Goal: Task Accomplishment & Management: Manage account settings

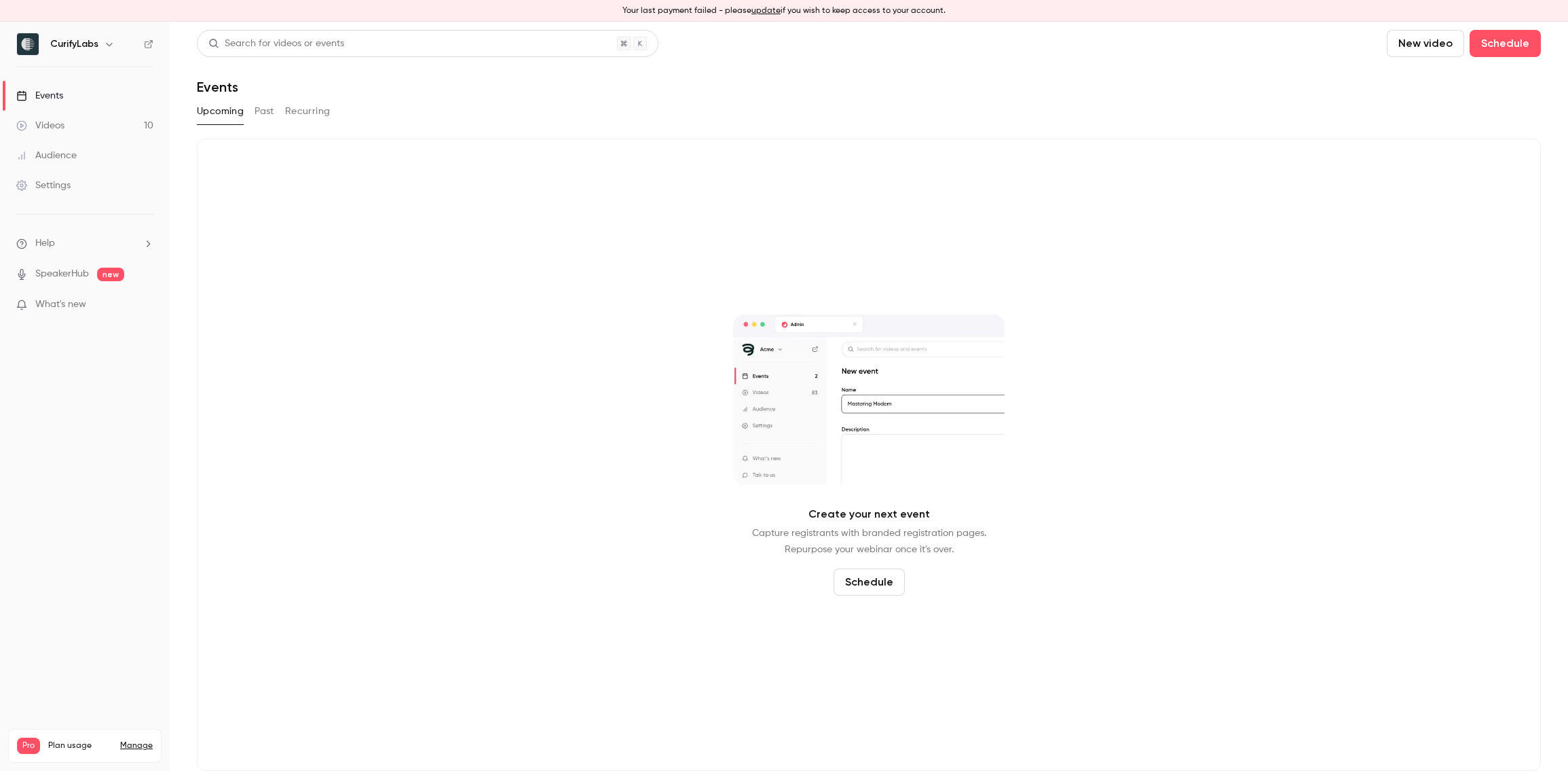
drag, startPoint x: 620, startPoint y: 8, endPoint x: 966, endPoint y: 6, distance: 346.0
click at [966, 6] on div "Your last payment failed - please update if you wish to keep access to your acc…" at bounding box center [784, 11] width 1568 height 22
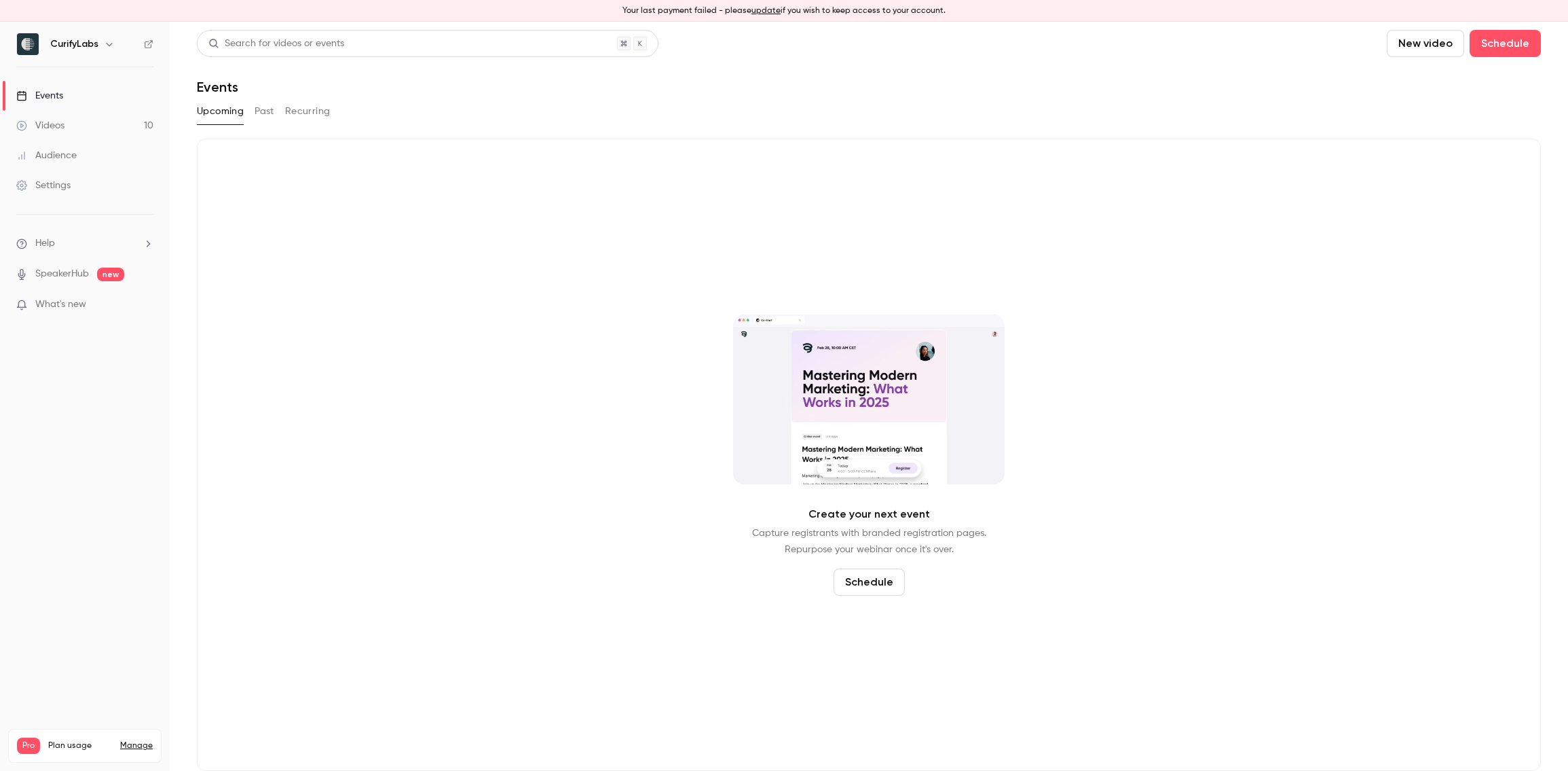
click at [960, 9] on div "Your last payment failed - please update if you wish to keep access to your acc…" at bounding box center [784, 11] width 1568 height 22
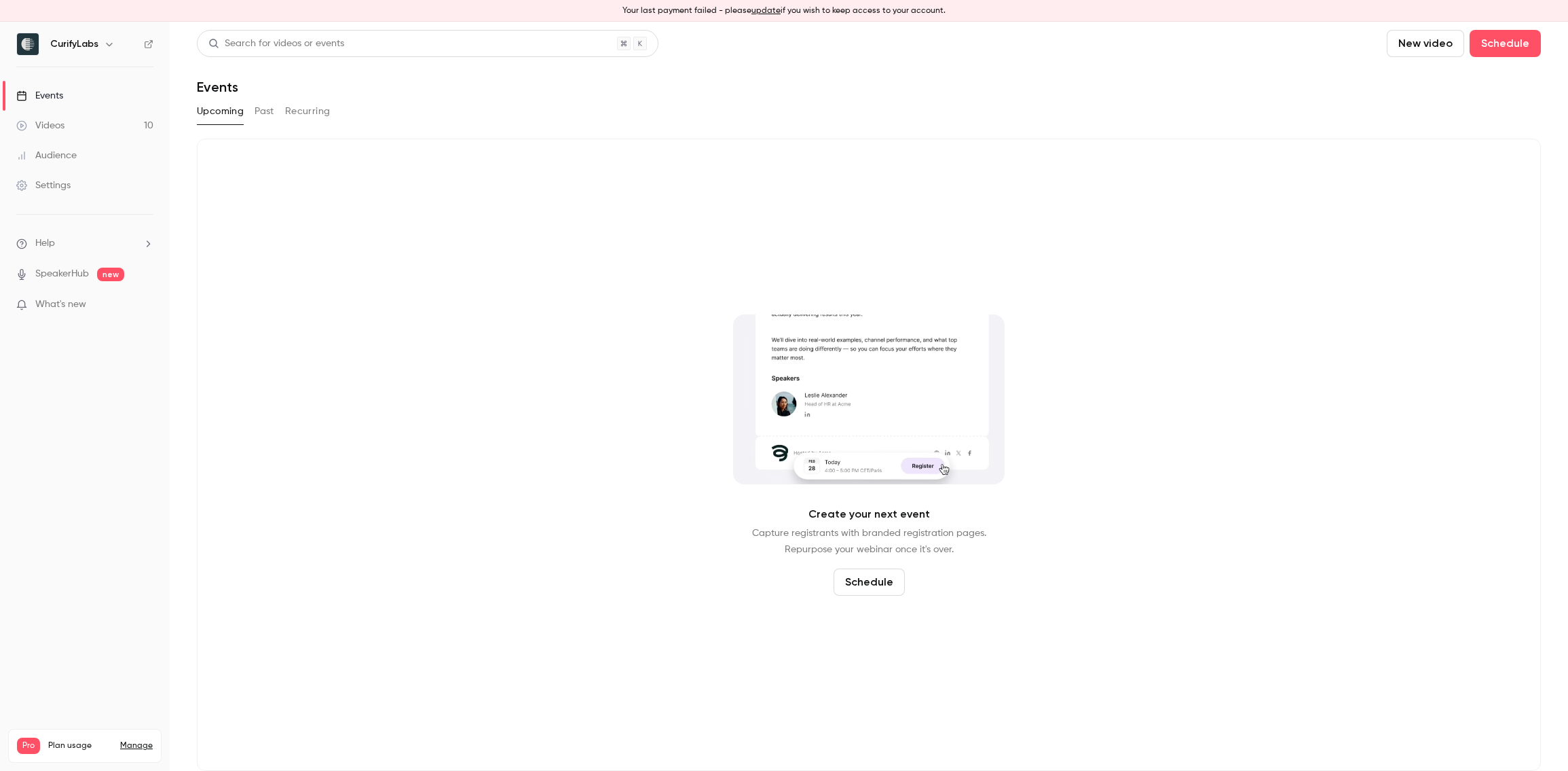
click at [877, 9] on p "Your last payment failed - please update if you wish to keep access to your acc…" at bounding box center [784, 10] width 324 height 12
click at [93, 592] on nav "CurifyLabs Events Videos 10 Audience Settings Help SpeakerHub new What's new Pr…" at bounding box center [85, 397] width 170 height 749
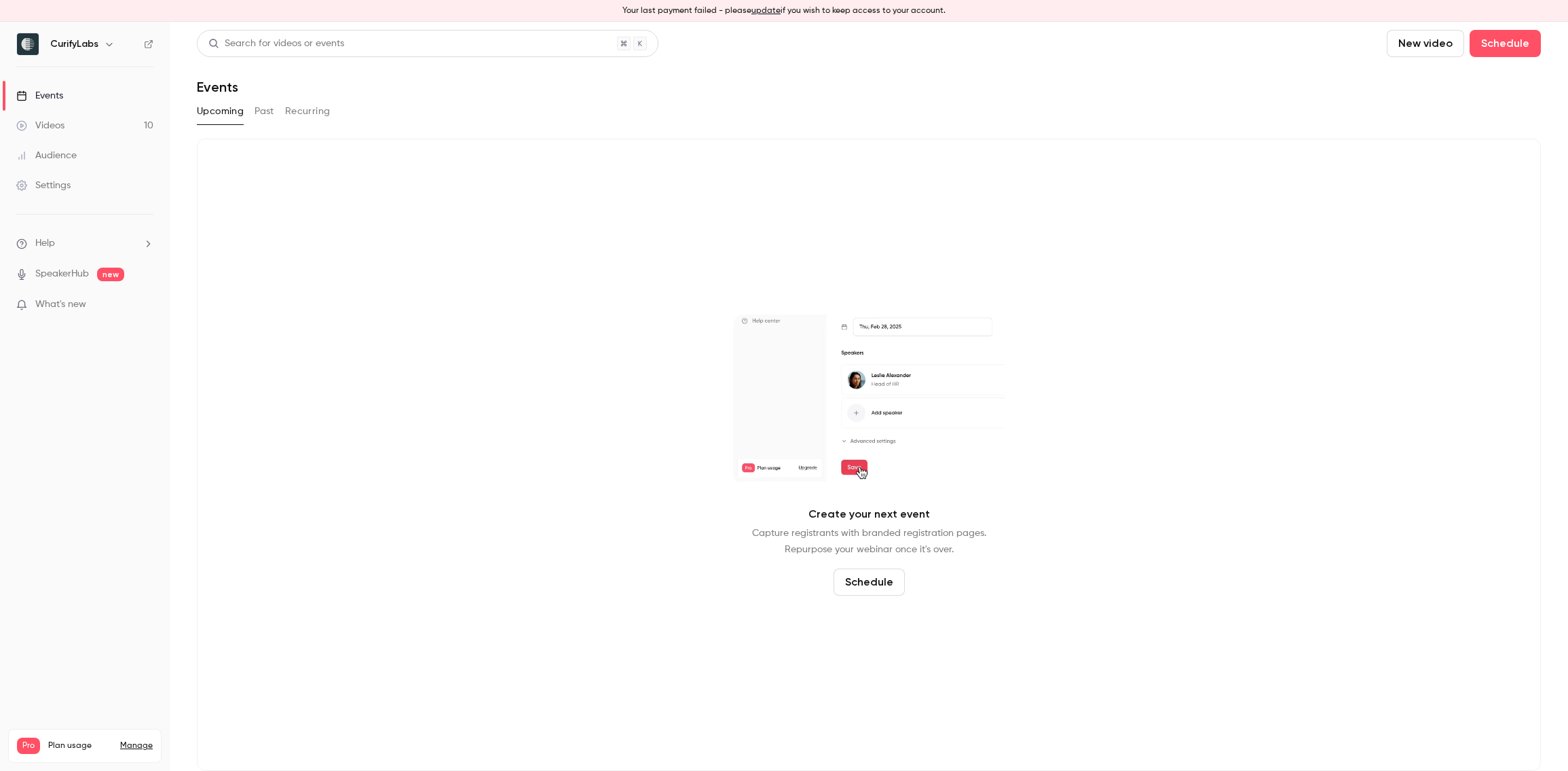
click at [51, 181] on div "Settings" at bounding box center [43, 185] width 55 height 14
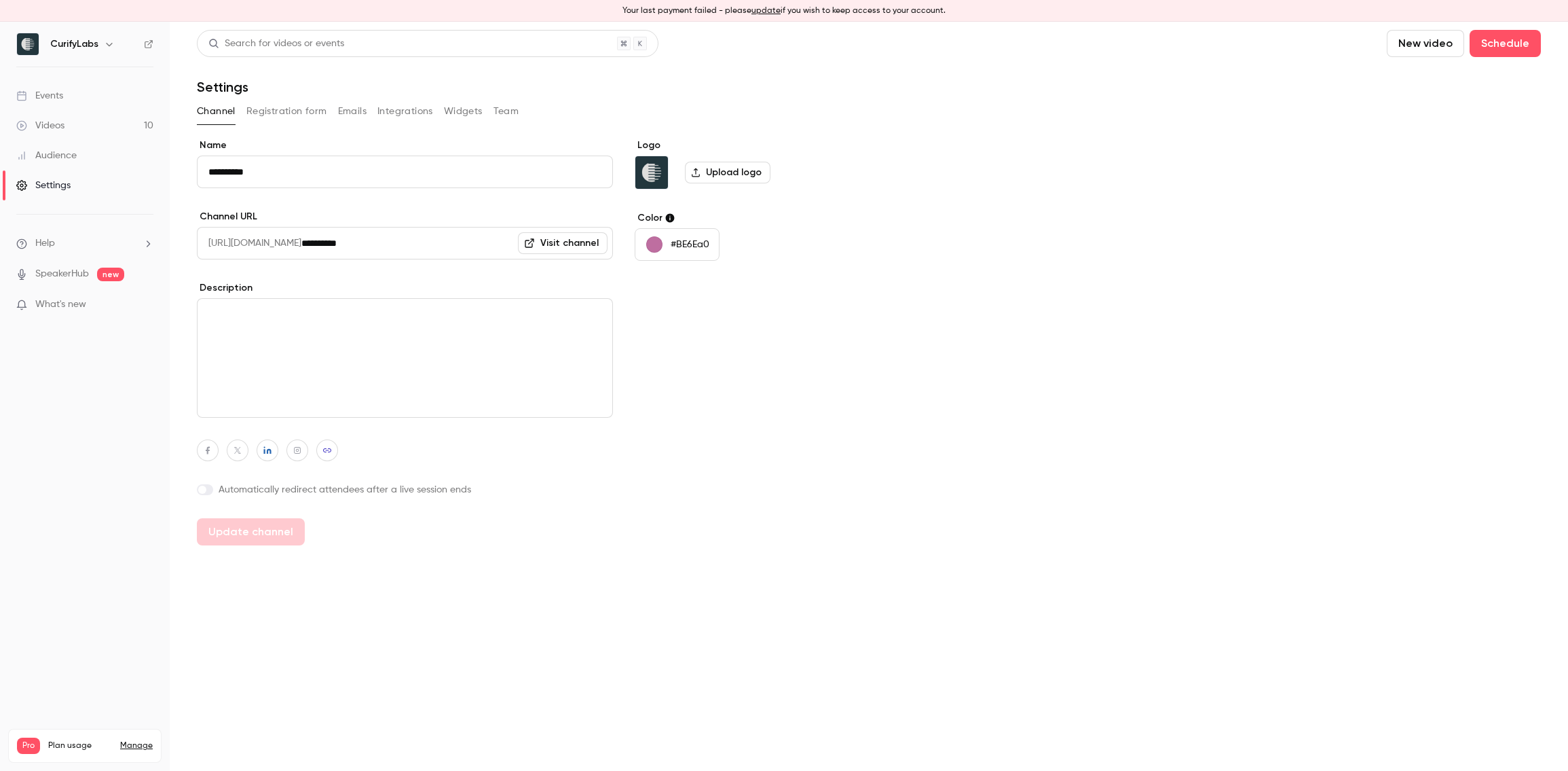
click at [773, 9] on button "update" at bounding box center [766, 10] width 30 height 12
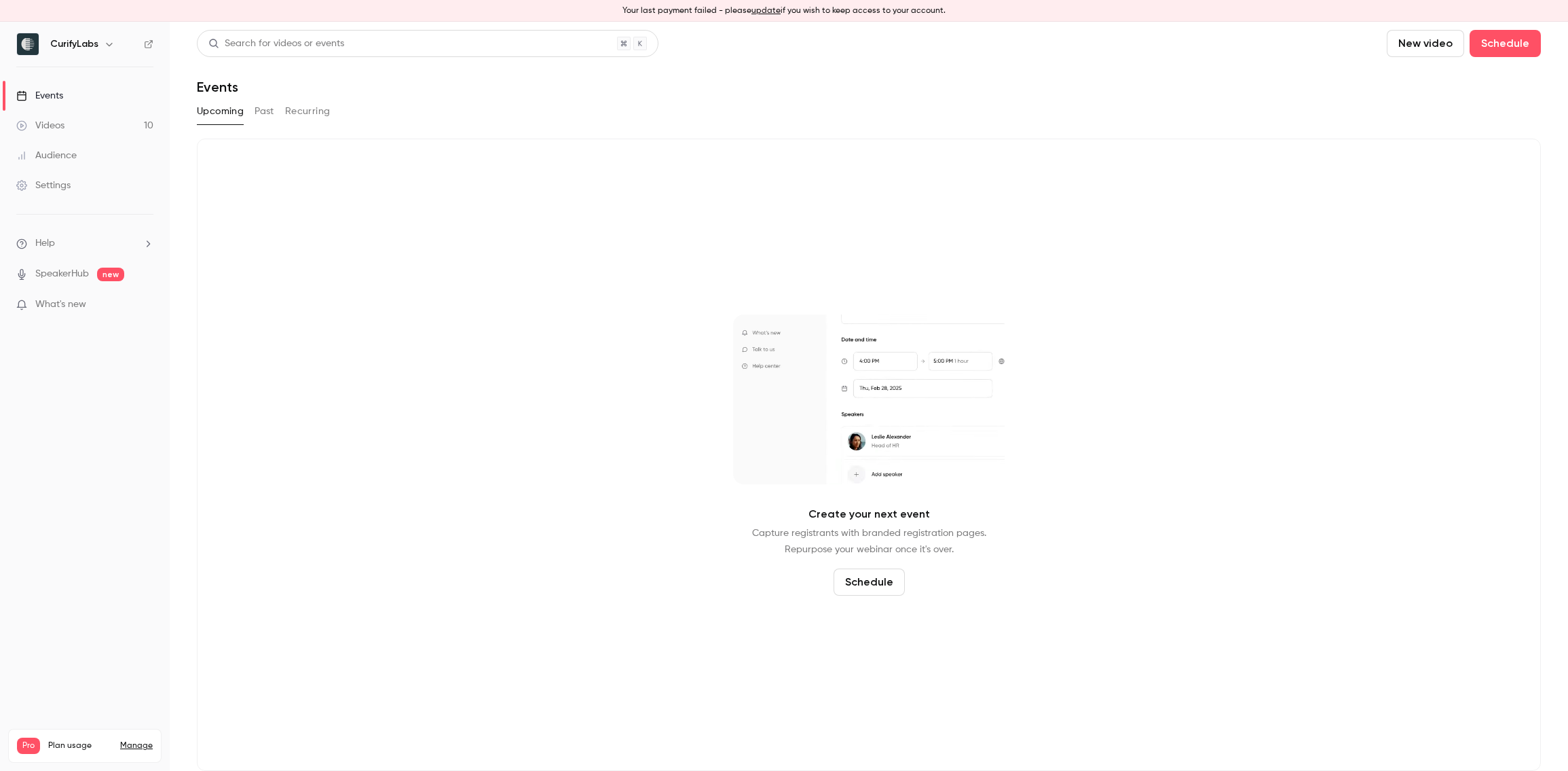
click at [137, 740] on link "Manage" at bounding box center [136, 746] width 32 height 11
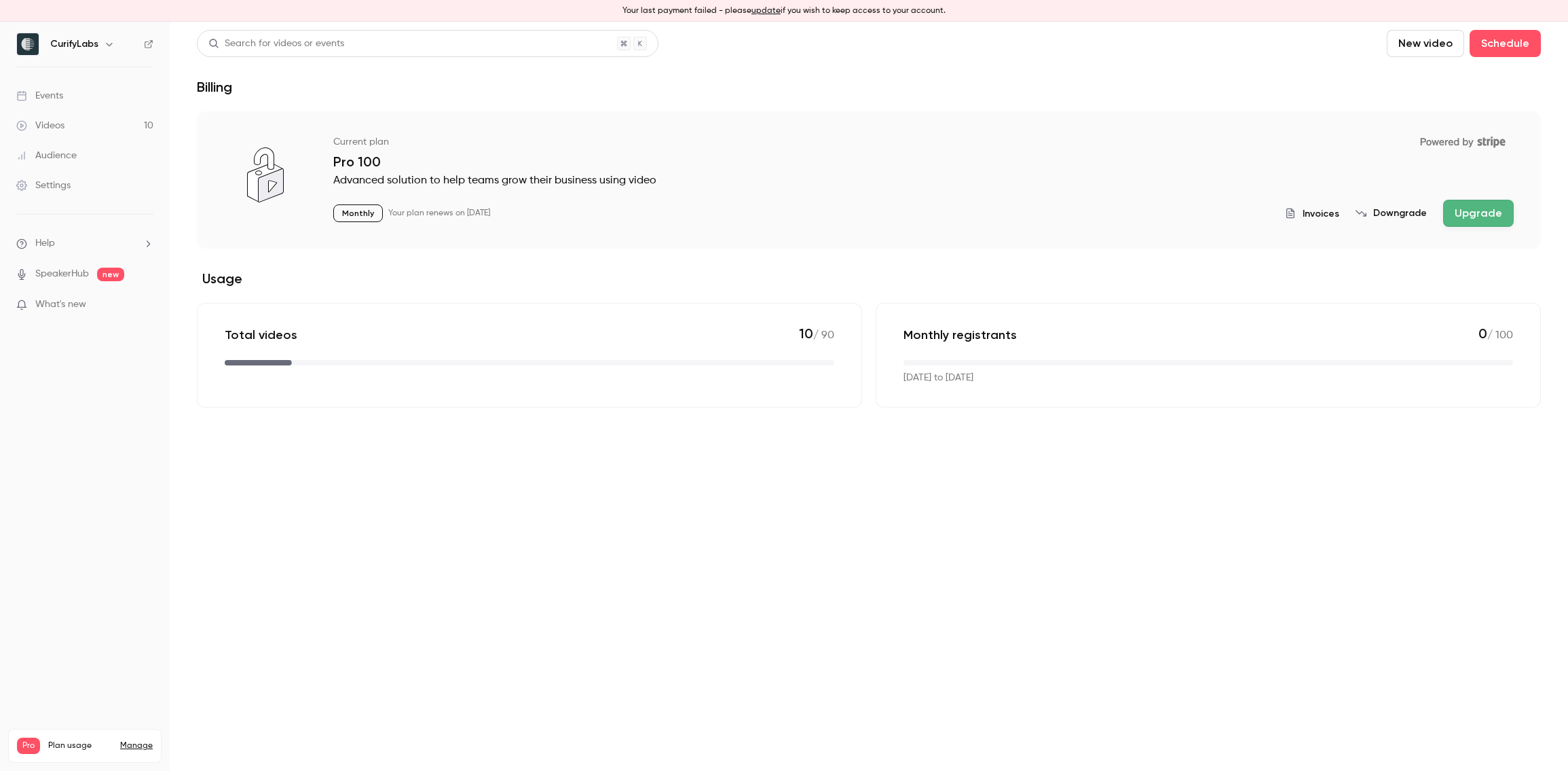
click at [766, 12] on button "update" at bounding box center [766, 10] width 30 height 12
